Goal: Transaction & Acquisition: Purchase product/service

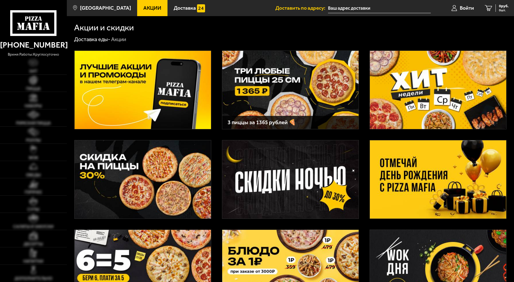
type input "[PERSON_NAME][STREET_ADDRESS]"
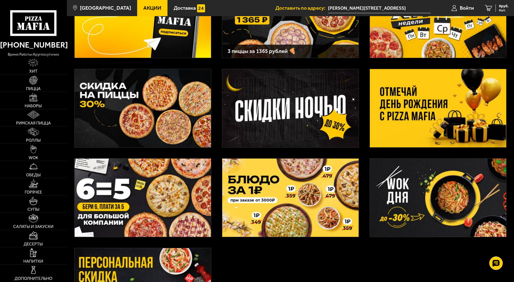
scroll to position [81, 0]
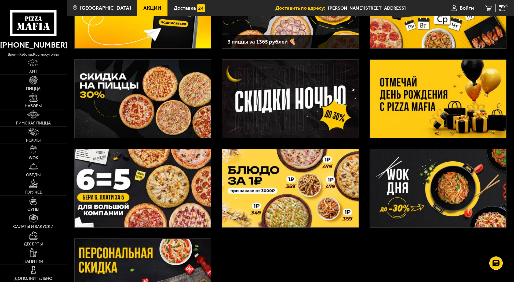
click at [277, 194] on img at bounding box center [290, 188] width 136 height 78
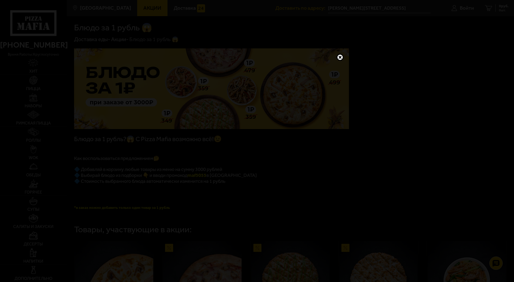
click at [340, 54] on link at bounding box center [340, 57] width 7 height 7
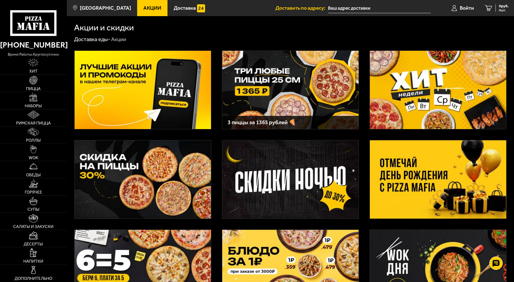
click at [403, 166] on img at bounding box center [438, 179] width 136 height 78
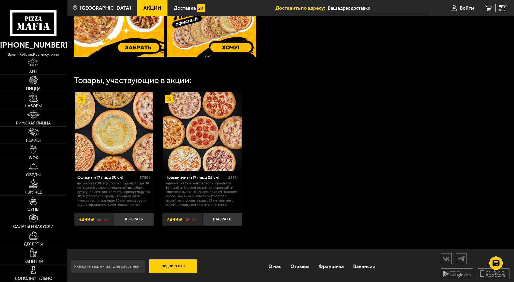
scroll to position [259, 0]
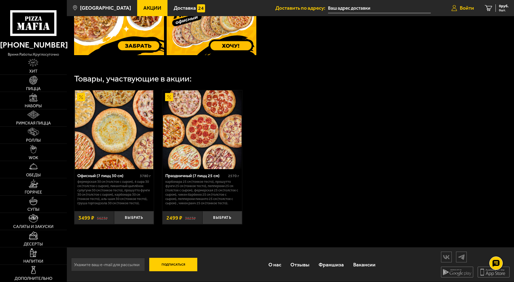
click at [462, 6] on span "Войти" at bounding box center [467, 7] width 14 height 5
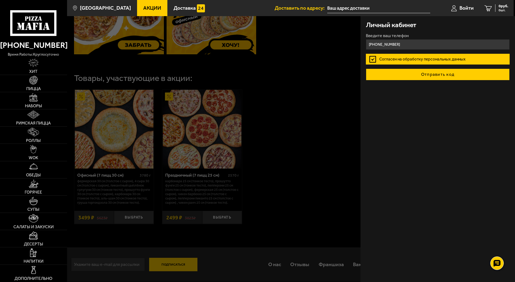
type input "+7 (921) 993-23-66"
click at [426, 75] on button "Отправить код" at bounding box center [438, 74] width 144 height 12
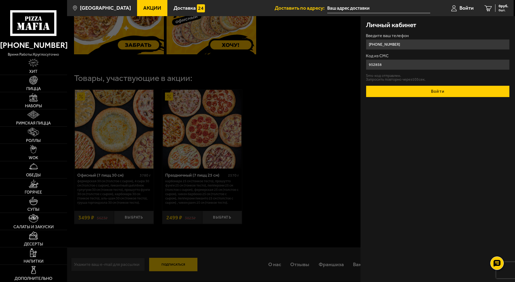
click at [420, 89] on button "Войти" at bounding box center [438, 91] width 144 height 12
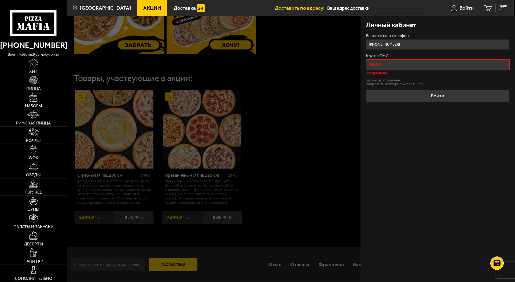
click at [373, 64] on input "952858" at bounding box center [438, 64] width 144 height 10
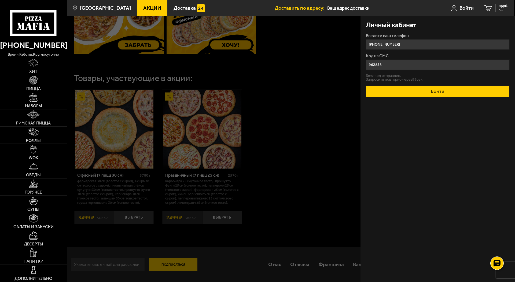
type input "962858"
click at [436, 93] on button "Войти" at bounding box center [438, 91] width 144 height 12
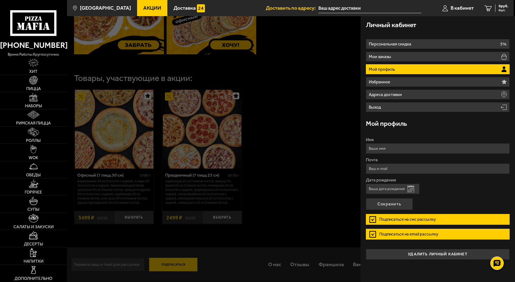
click at [391, 146] on input "Имя" at bounding box center [438, 148] width 144 height 10
type input "Владимир"
click at [398, 166] on input "Почта" at bounding box center [438, 168] width 144 height 10
type input "vladbayen@gmail.com"
click at [413, 189] on button "Открыть календарь" at bounding box center [411, 188] width 7 height 7
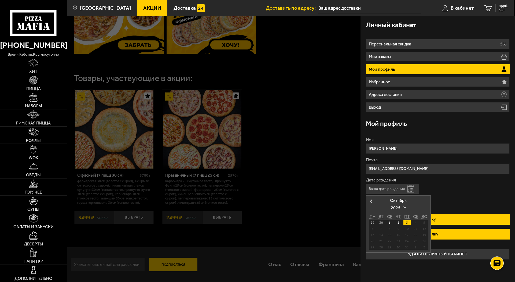
click at [389, 187] on input "Дата рождения" at bounding box center [393, 188] width 54 height 10
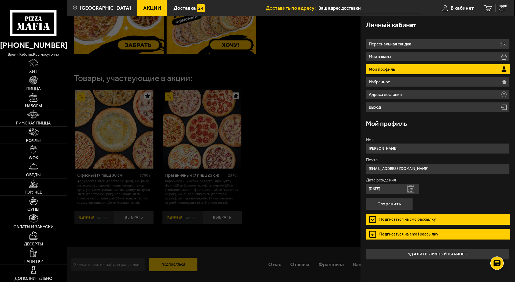
type input "03.10.1963"
click at [375, 218] on label "Подписаться на смс рассылку" at bounding box center [438, 219] width 144 height 11
click at [0, 0] on input "Подписаться на смс рассылку" at bounding box center [0, 0] width 0 height 0
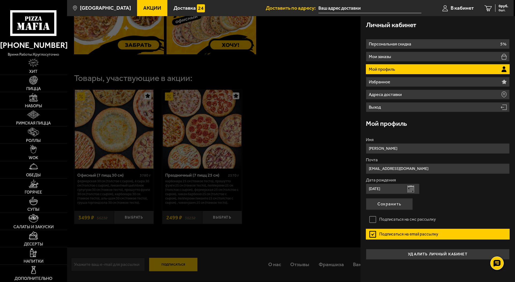
click at [374, 233] on label "Подписаться на email рассылку" at bounding box center [438, 233] width 144 height 11
click at [0, 0] on input "Подписаться на email рассылку" at bounding box center [0, 0] width 0 height 0
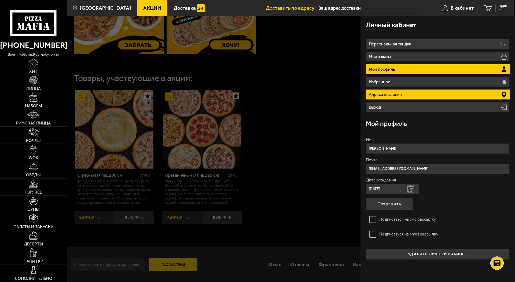
click at [390, 94] on p "Адреса доставки" at bounding box center [386, 94] width 34 height 4
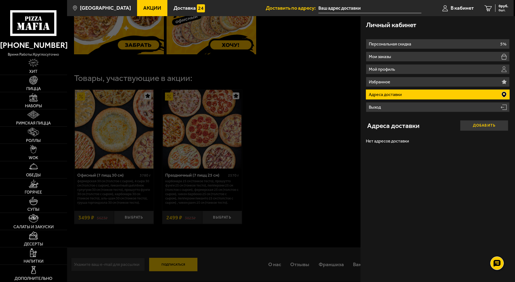
click at [474, 125] on button "Добавить" at bounding box center [484, 125] width 48 height 11
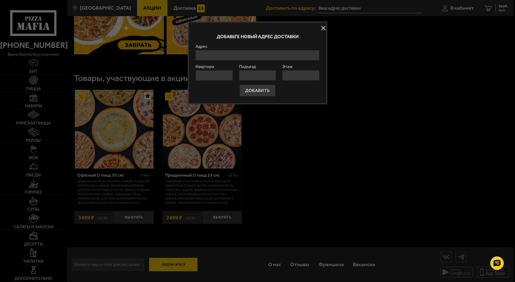
click at [237, 57] on input "Адрес" at bounding box center [258, 55] width 124 height 10
paste input "Санкт-Петербург, ул. Некрасова, д.14, литера Б"
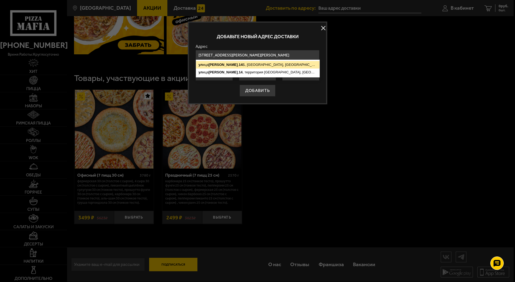
click at [252, 66] on ymaps "ул ица Некрасова , 14 Б, Центральный район, Санкт-Петербург" at bounding box center [257, 65] width 123 height 8
type input "Санкт-Петербург, Центральный район, улица Некрасова, 14Б"
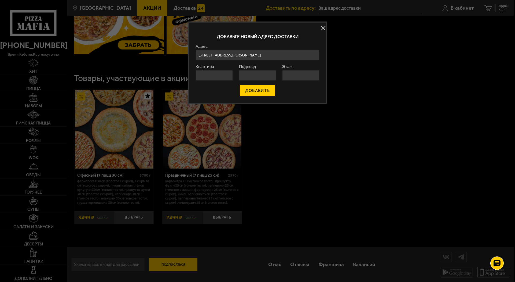
click at [254, 90] on button "ДОБАВИТЬ" at bounding box center [258, 91] width 36 height 12
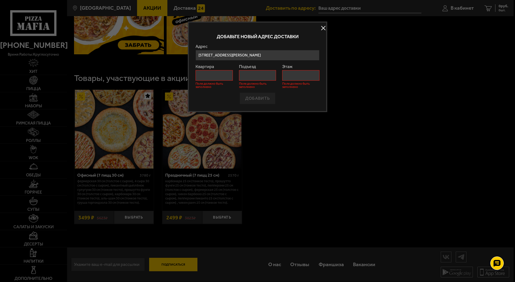
click at [227, 76] on input "Квартира" at bounding box center [214, 75] width 37 height 10
type input "0"
click at [247, 72] on input "Подъезд" at bounding box center [257, 75] width 37 height 10
type input "1"
click at [293, 74] on input "Этаж" at bounding box center [300, 75] width 37 height 10
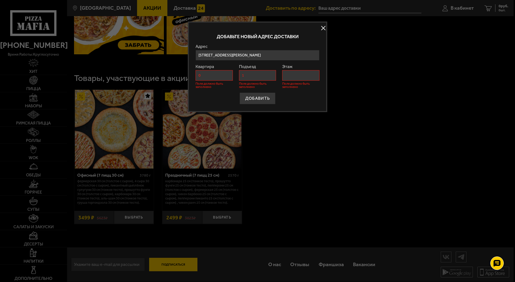
type input "1"
click at [252, 98] on button "ДОБАВИТЬ" at bounding box center [258, 98] width 36 height 12
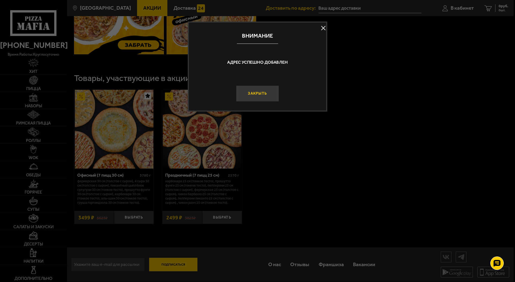
click at [257, 90] on button "Закрыть" at bounding box center [257, 93] width 43 height 16
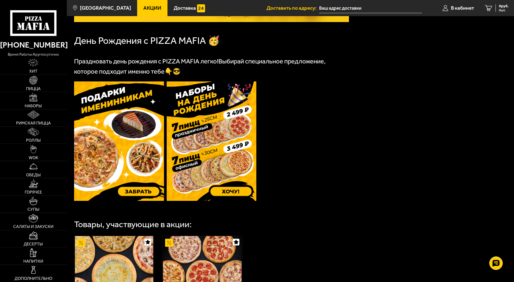
scroll to position [107, 0]
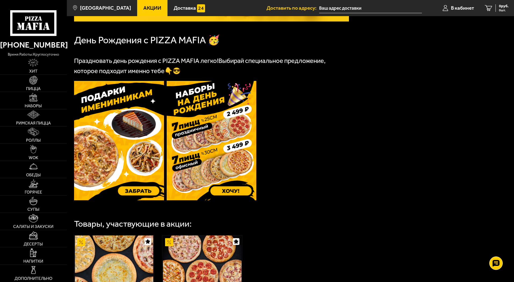
click at [186, 165] on img at bounding box center [212, 140] width 90 height 119
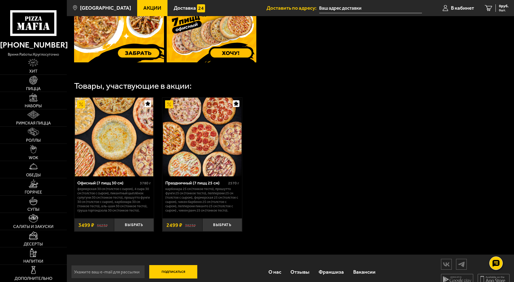
scroll to position [232, 0]
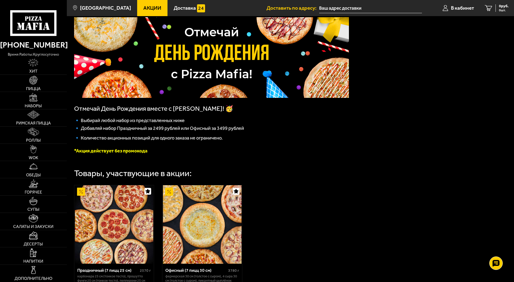
scroll to position [107, 0]
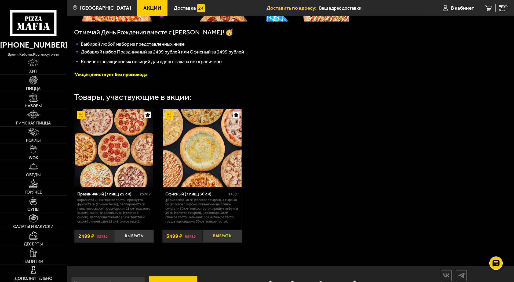
click at [217, 240] on button "Выбрать" at bounding box center [222, 235] width 40 height 13
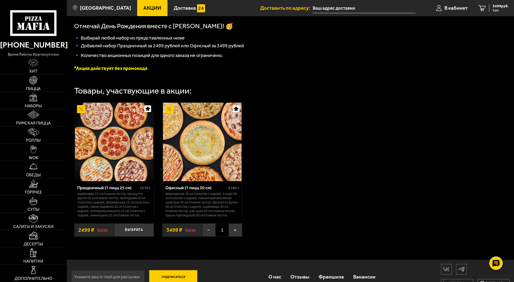
scroll to position [132, 0]
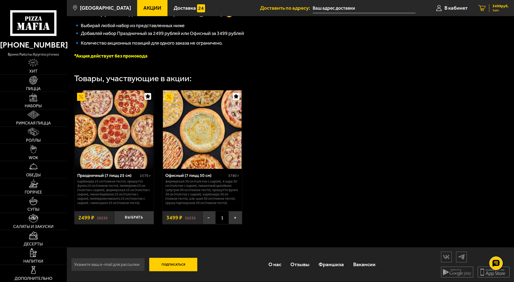
click at [494, 8] on span "3499 руб." at bounding box center [501, 6] width 16 height 4
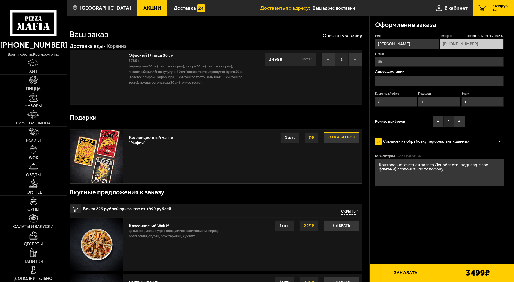
type input "Басков переулок, 7, подъезд 1"
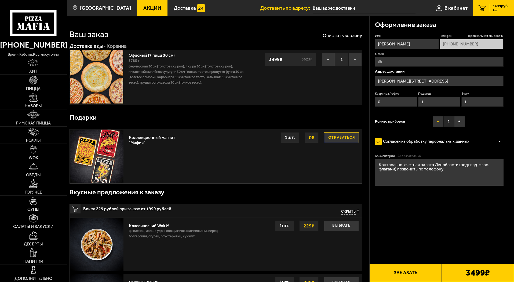
click at [440, 121] on button "−" at bounding box center [438, 121] width 11 height 11
click at [402, 271] on button "Заказать" at bounding box center [405, 272] width 72 height 18
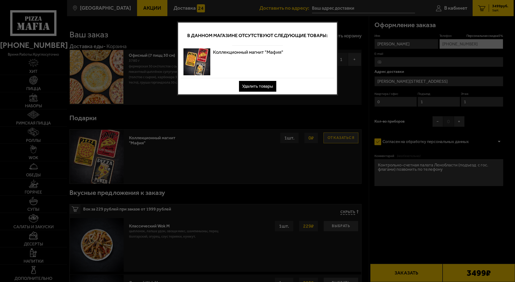
click at [263, 85] on button "Удалить товары" at bounding box center [257, 86] width 37 height 11
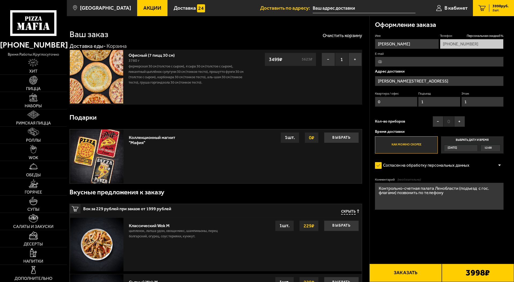
click at [406, 273] on button "Заказать" at bounding box center [405, 272] width 72 height 18
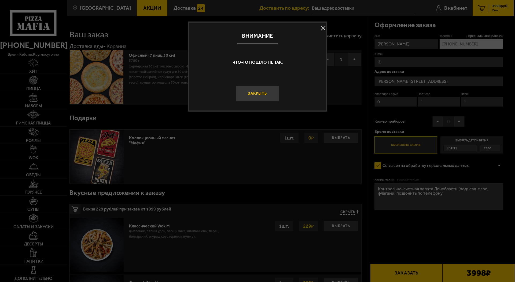
click at [267, 95] on button "Закрыть" at bounding box center [257, 93] width 43 height 16
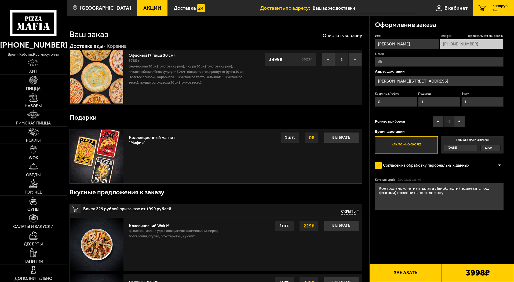
click at [497, 7] on span "3998 руб." at bounding box center [501, 6] width 16 height 4
click at [334, 137] on button "Выбрать" at bounding box center [341, 137] width 35 height 11
click at [344, 210] on span "Скрыть" at bounding box center [348, 211] width 14 height 5
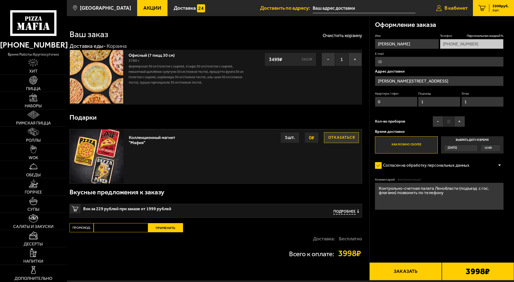
click at [455, 7] on span "В кабинет" at bounding box center [455, 7] width 23 height 5
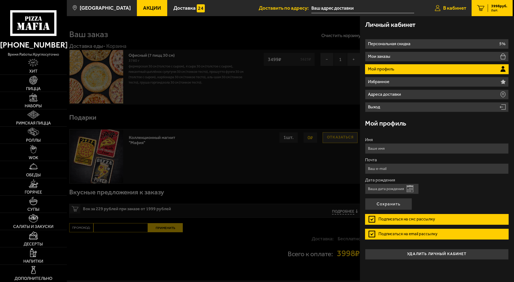
type input "+7 (921) 993-23-66"
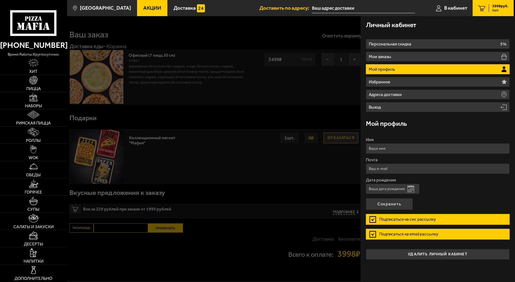
click at [479, 7] on icon "2" at bounding box center [482, 8] width 8 height 6
click at [498, 7] on span "3998 руб." at bounding box center [501, 6] width 16 height 4
click at [372, 220] on label "Подписаться на смс рассылку" at bounding box center [438, 219] width 144 height 11
click at [0, 0] on input "Подписаться на смс рассылку" at bounding box center [0, 0] width 0 height 0
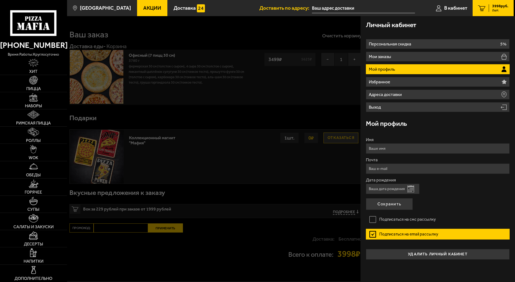
click at [373, 232] on label "Подписаться на email рассылку" at bounding box center [438, 233] width 144 height 11
click at [0, 0] on input "Подписаться на email рассылку" at bounding box center [0, 0] width 0 height 0
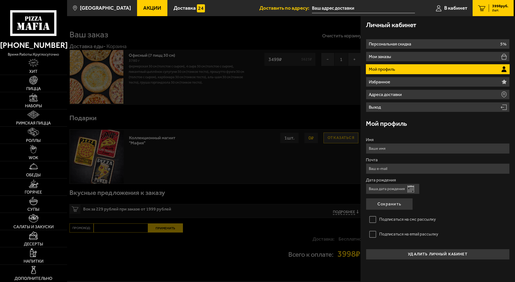
click at [495, 7] on span "3998 руб." at bounding box center [501, 6] width 16 height 4
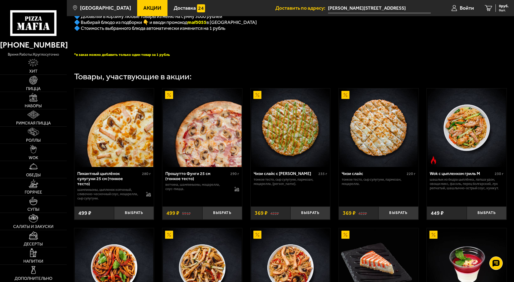
scroll to position [161, 0]
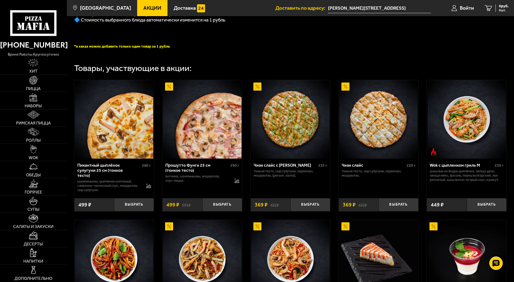
click at [210, 148] on img at bounding box center [202, 119] width 78 height 78
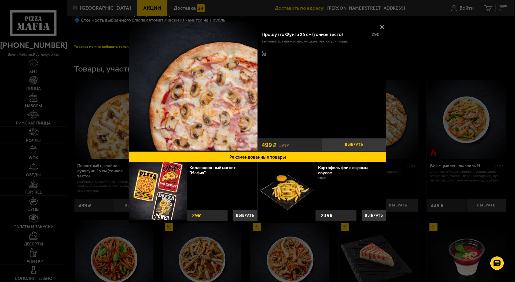
click at [341, 142] on button "Выбрать" at bounding box center [354, 144] width 64 height 13
click at [385, 25] on button at bounding box center [382, 27] width 8 height 8
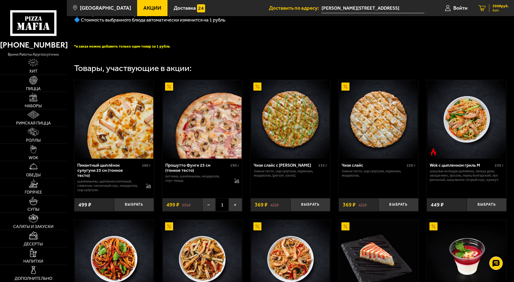
click at [497, 9] on span "2 шт." at bounding box center [501, 10] width 16 height 3
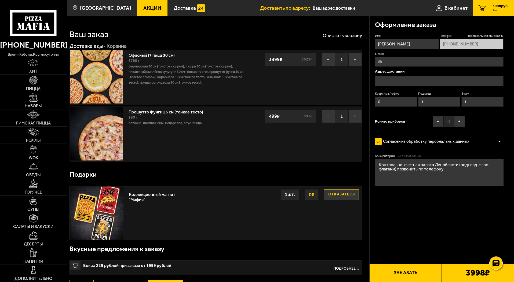
type input "[PERSON_NAME][STREET_ADDRESS]"
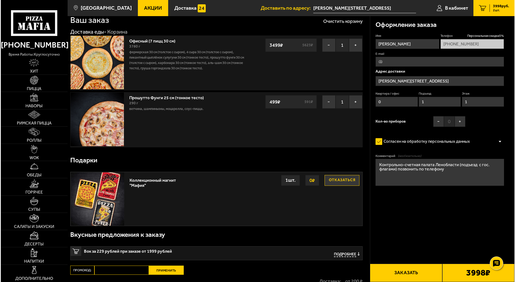
scroll to position [27, 0]
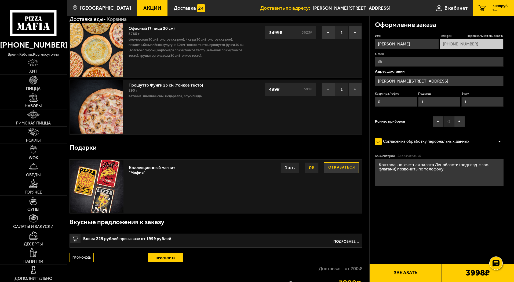
click at [404, 274] on button "Заказать" at bounding box center [405, 272] width 72 height 18
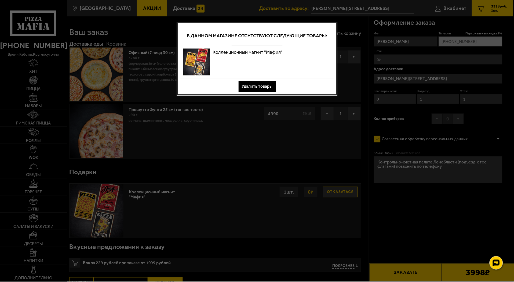
scroll to position [0, 0]
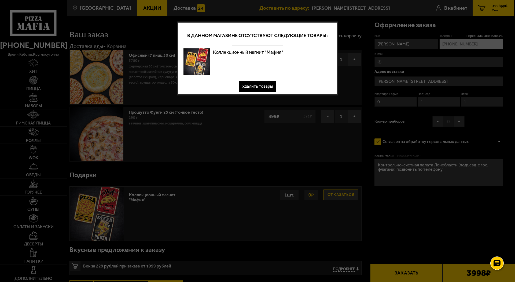
click at [264, 87] on button "Удалить товары" at bounding box center [257, 86] width 37 height 11
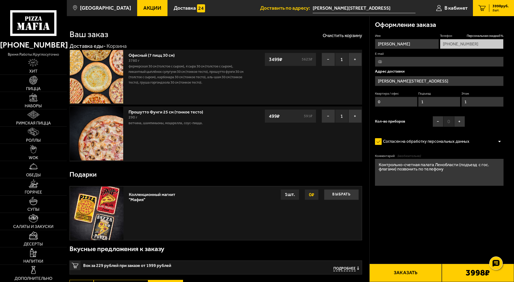
click at [403, 272] on button "Заказать" at bounding box center [405, 272] width 72 height 18
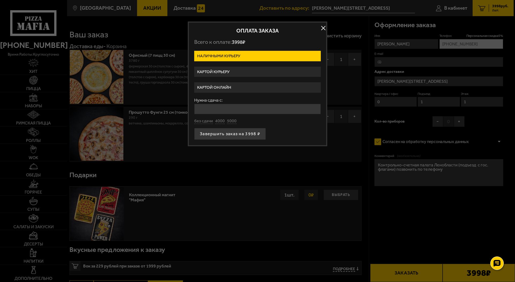
click at [322, 29] on button "button" at bounding box center [323, 28] width 8 height 8
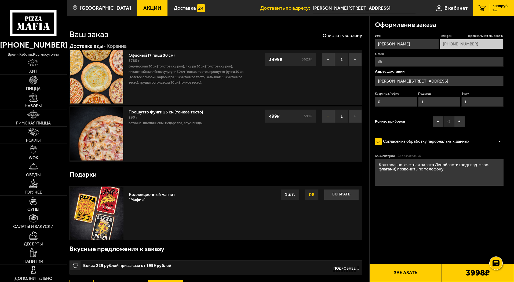
click at [332, 115] on button "−" at bounding box center [328, 115] width 13 height 13
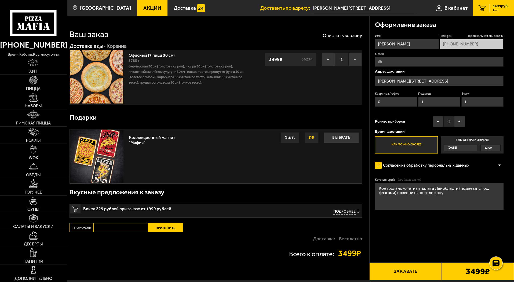
click at [406, 274] on button "Заказать" at bounding box center [405, 271] width 72 height 18
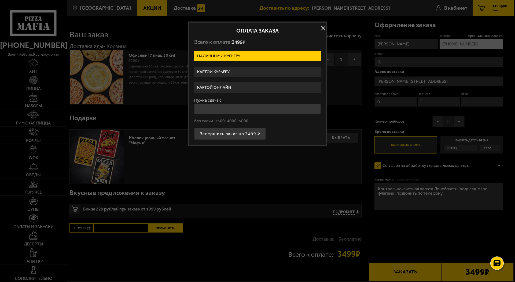
click at [232, 87] on label "Картой онлайн" at bounding box center [257, 87] width 127 height 10
click at [0, 0] on input "Картой онлайн" at bounding box center [0, 0] width 0 height 0
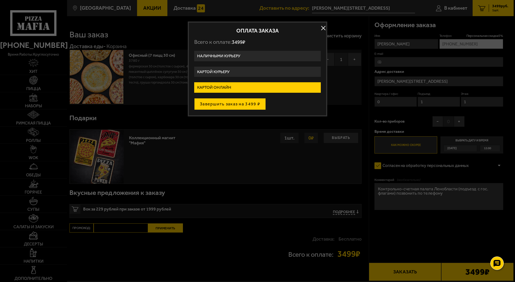
click at [223, 103] on button "Завершить заказ на 3499 ₽" at bounding box center [230, 104] width 72 height 12
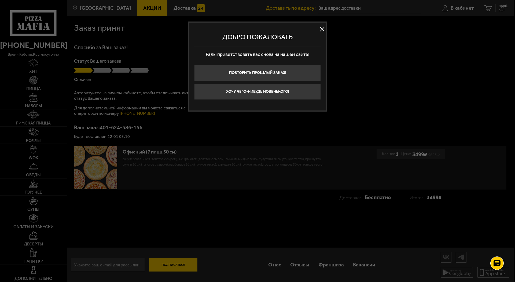
click at [320, 32] on button at bounding box center [322, 29] width 8 height 8
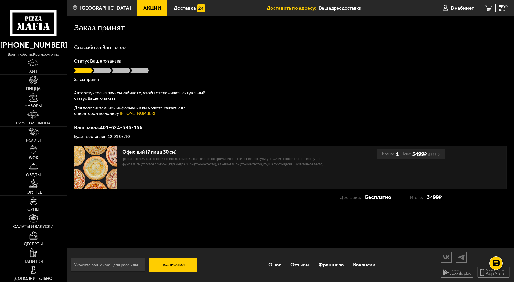
scroll to position [0, 0]
